Goal: Task Accomplishment & Management: Complete application form

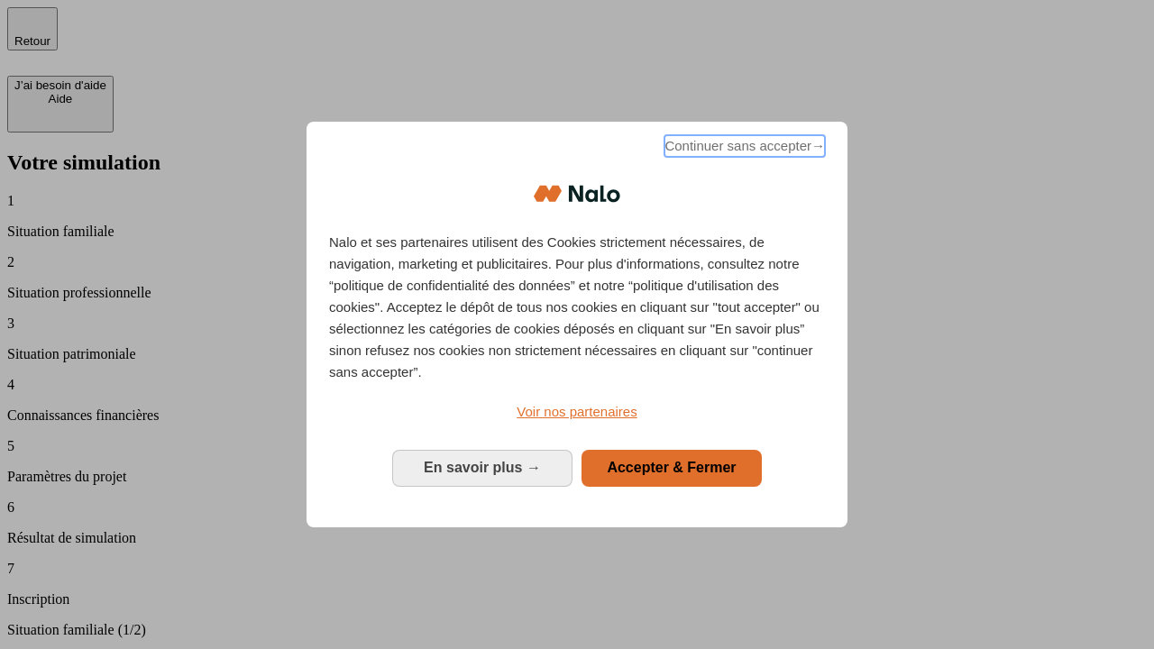
click at [743, 149] on span "Continuer sans accepter →" at bounding box center [744, 146] width 160 height 22
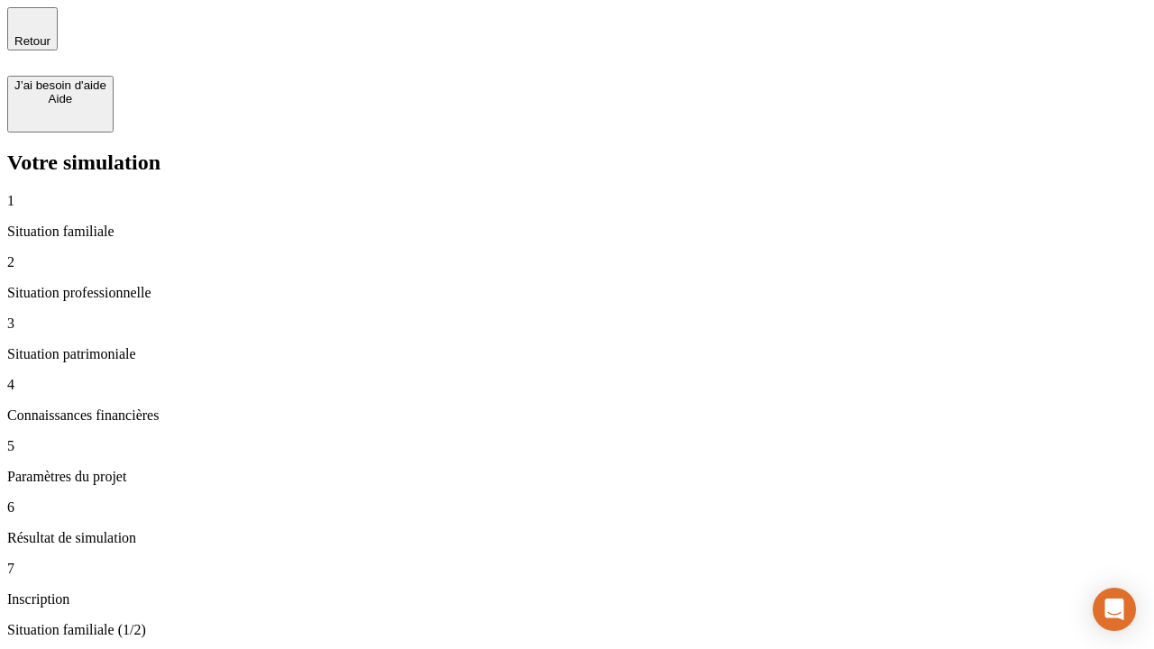
type input "30 000"
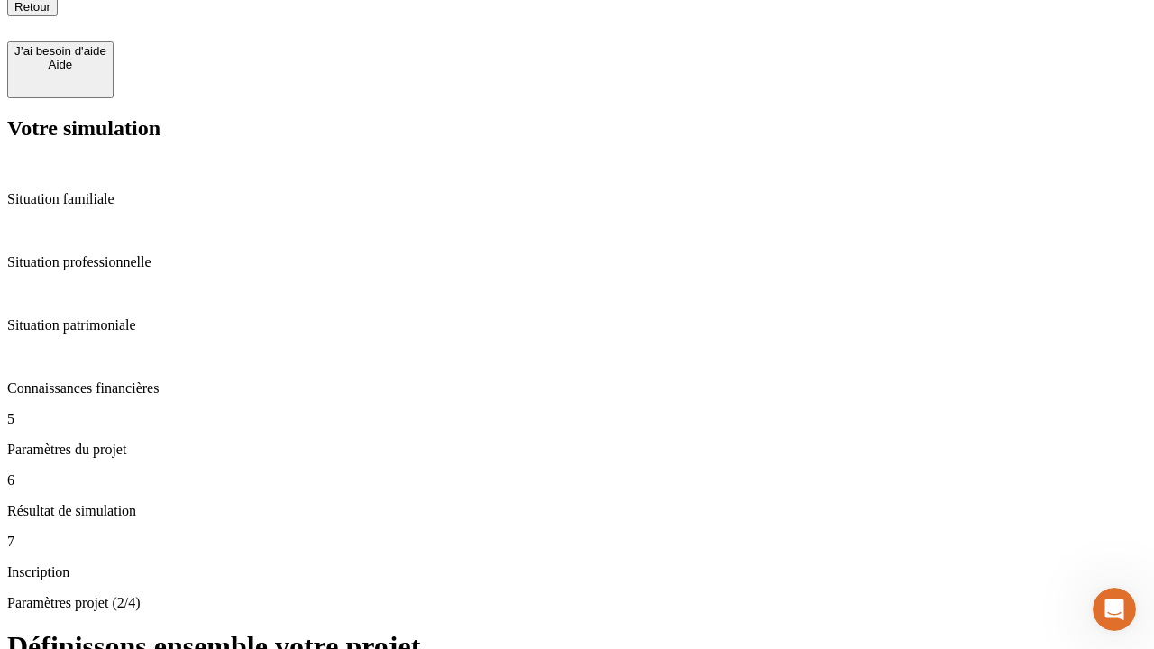
scroll to position [18, 0]
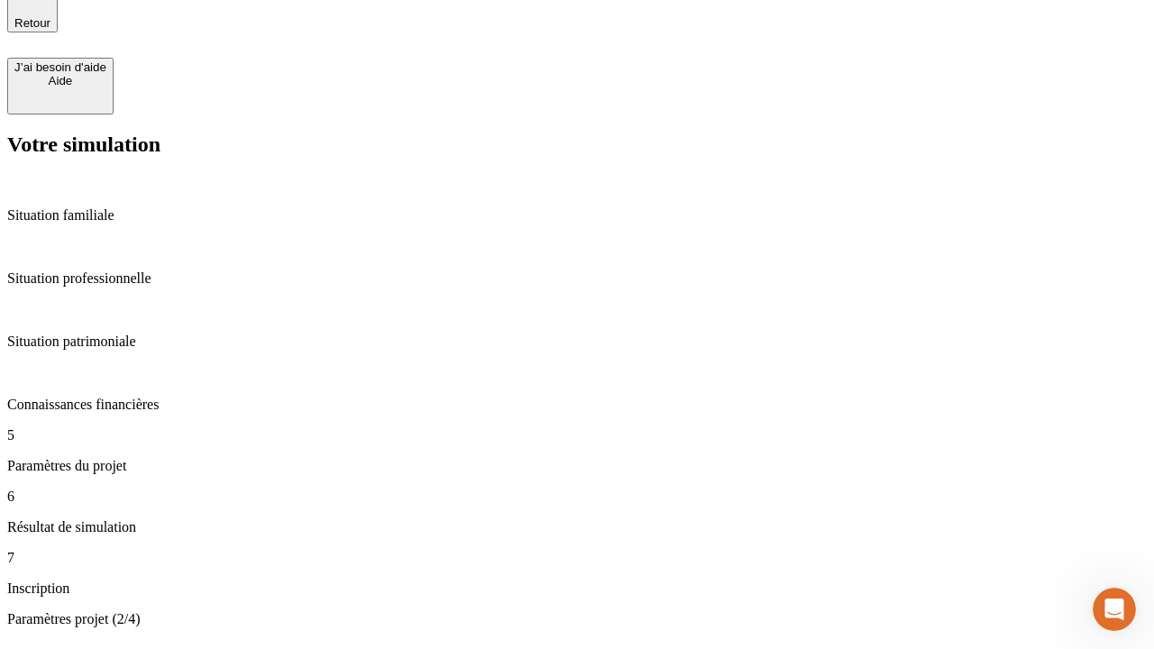
type input "25"
type input "64"
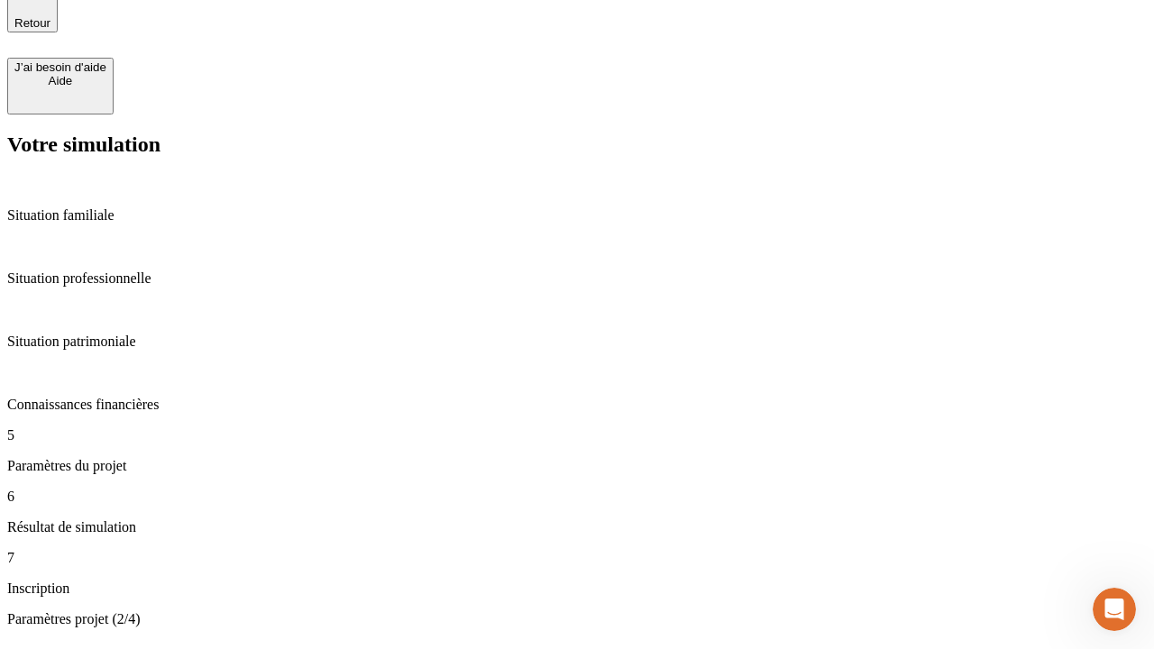
type input "1 000"
type input "640"
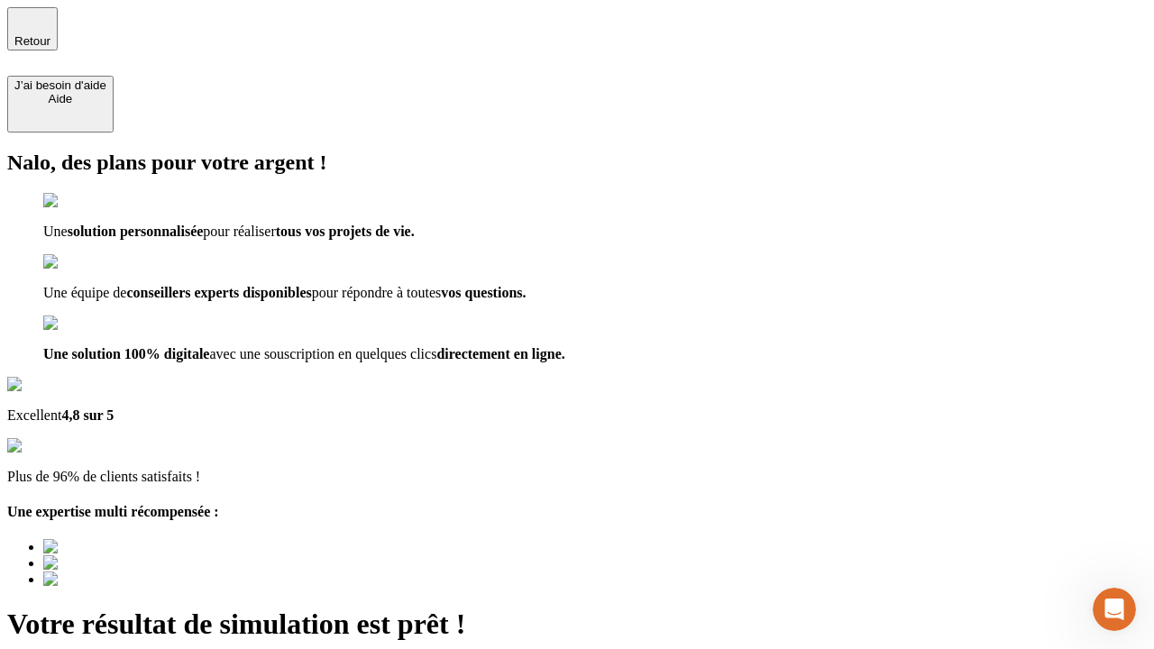
type input "[EMAIL_ADDRESS][PERSON_NAME][DOMAIN_NAME]"
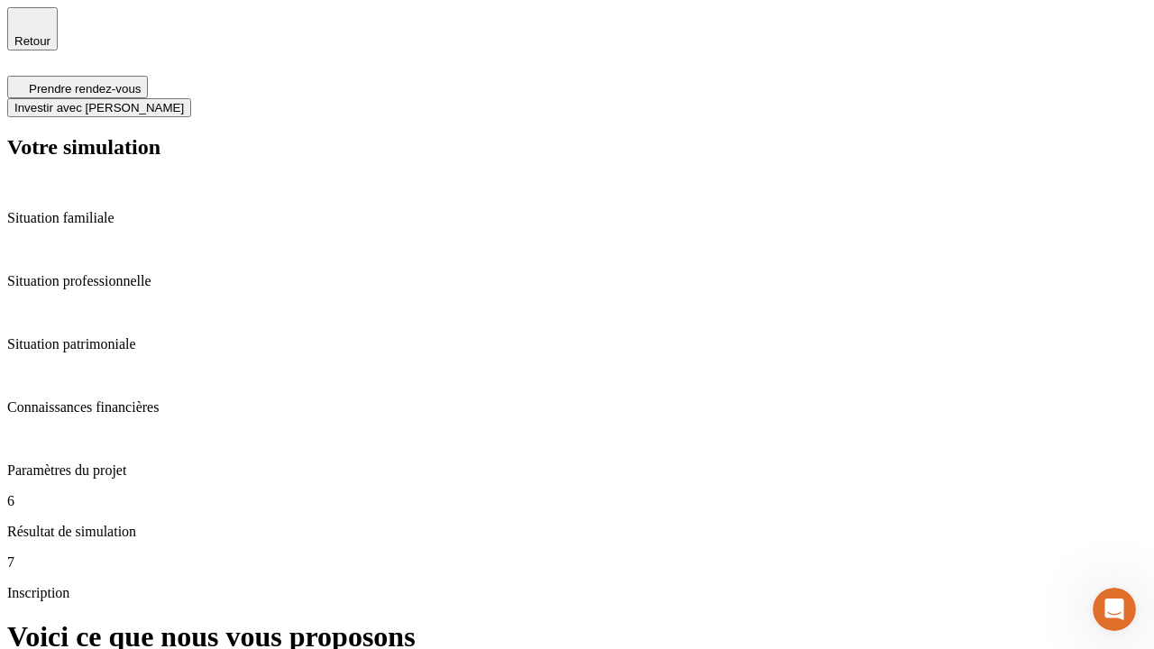
click at [184, 101] on span "Investir avec [PERSON_NAME]" at bounding box center [98, 108] width 169 height 14
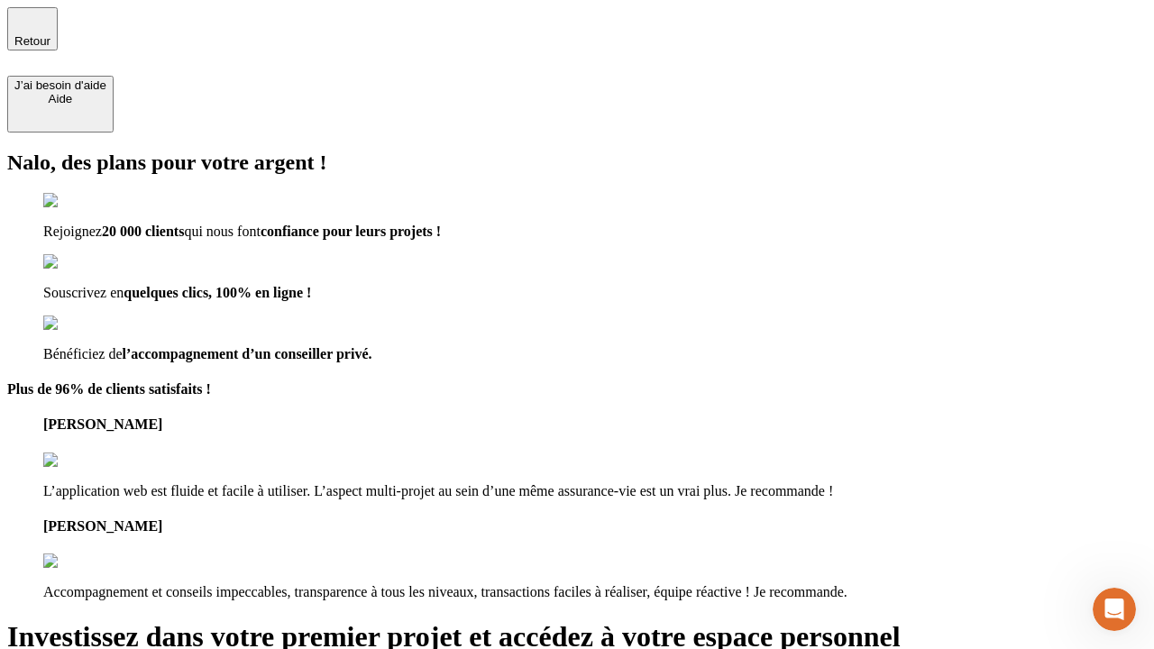
type input "[PERSON_NAME][EMAIL_ADDRESS][DOMAIN_NAME]"
